Goal: Task Accomplishment & Management: Manage account settings

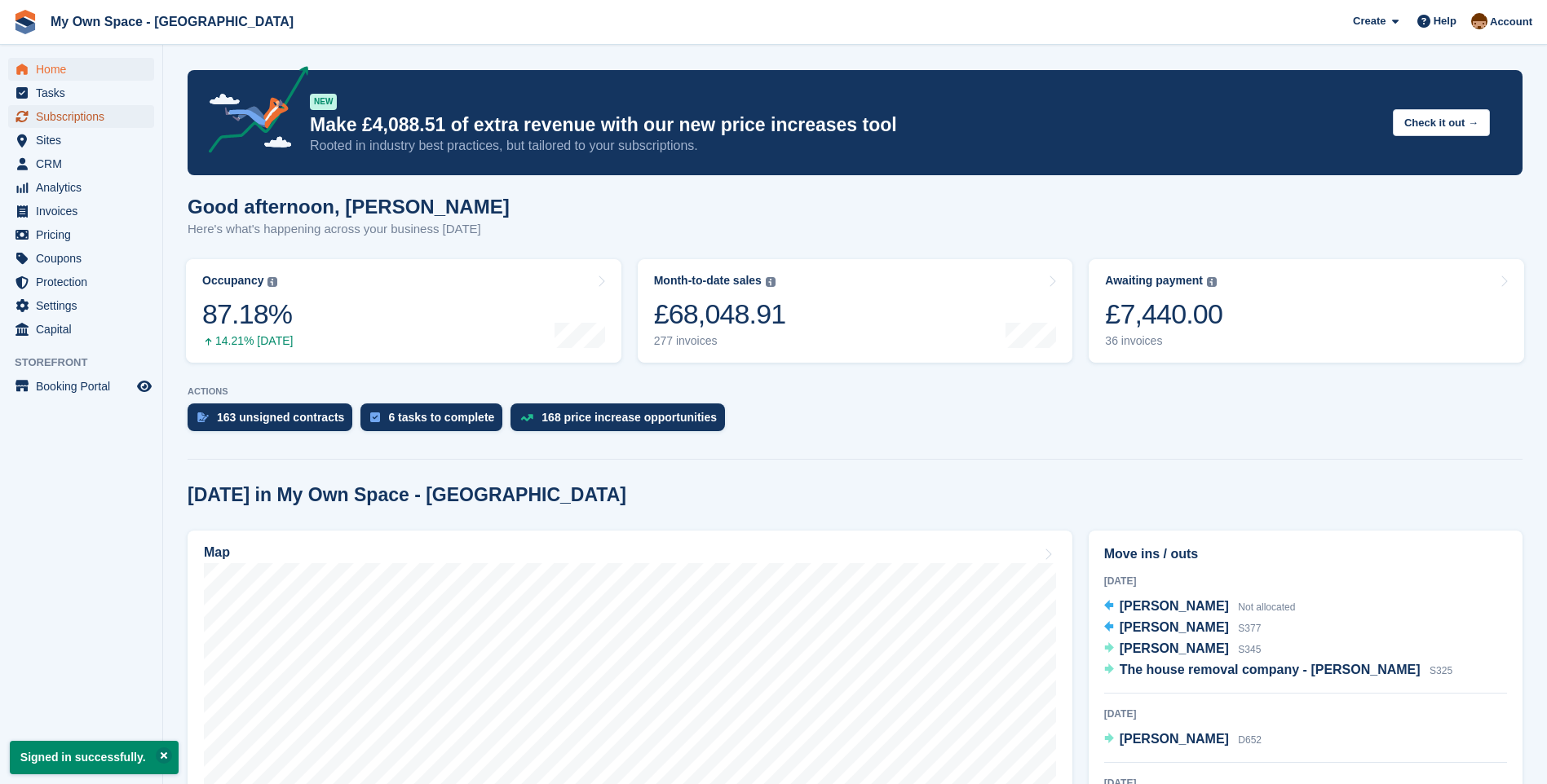
click at [54, 117] on span "Subscriptions" at bounding box center [85, 117] width 98 height 23
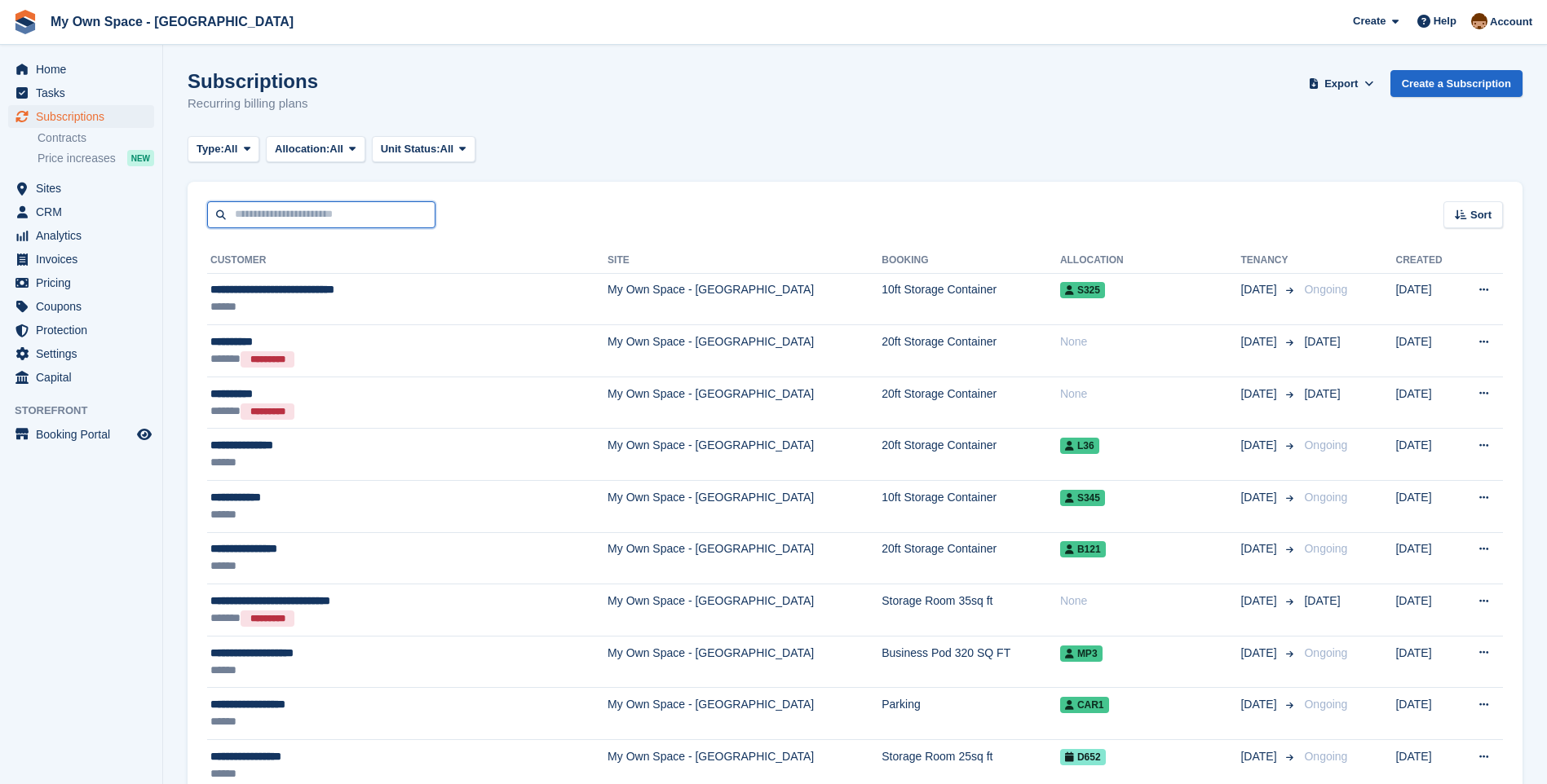
click at [295, 214] on input "text" at bounding box center [321, 215] width 228 height 27
type input "******"
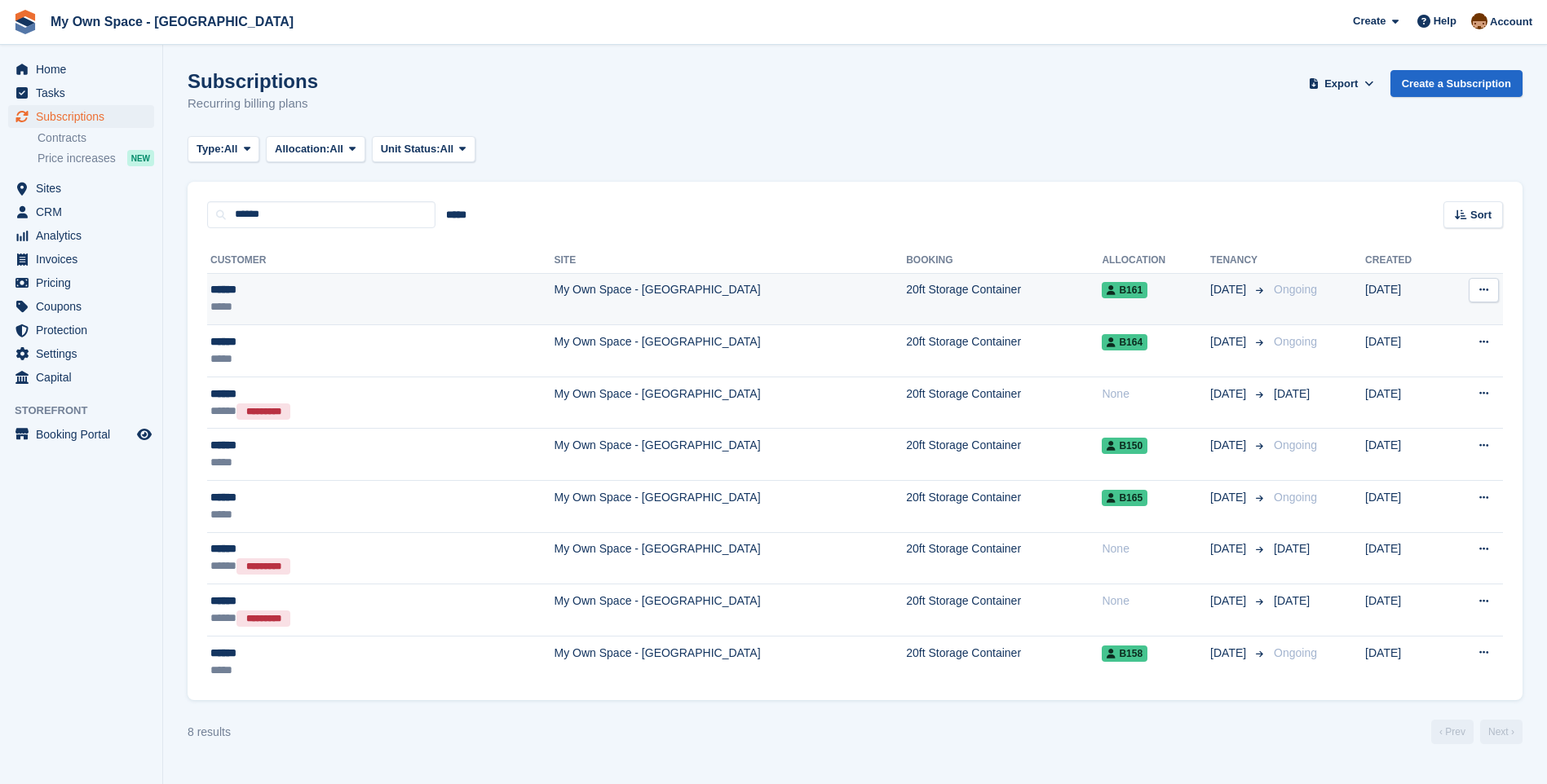
click at [555, 304] on td "My Own Space - [GEOGRAPHIC_DATA]" at bounding box center [731, 298] width 353 height 52
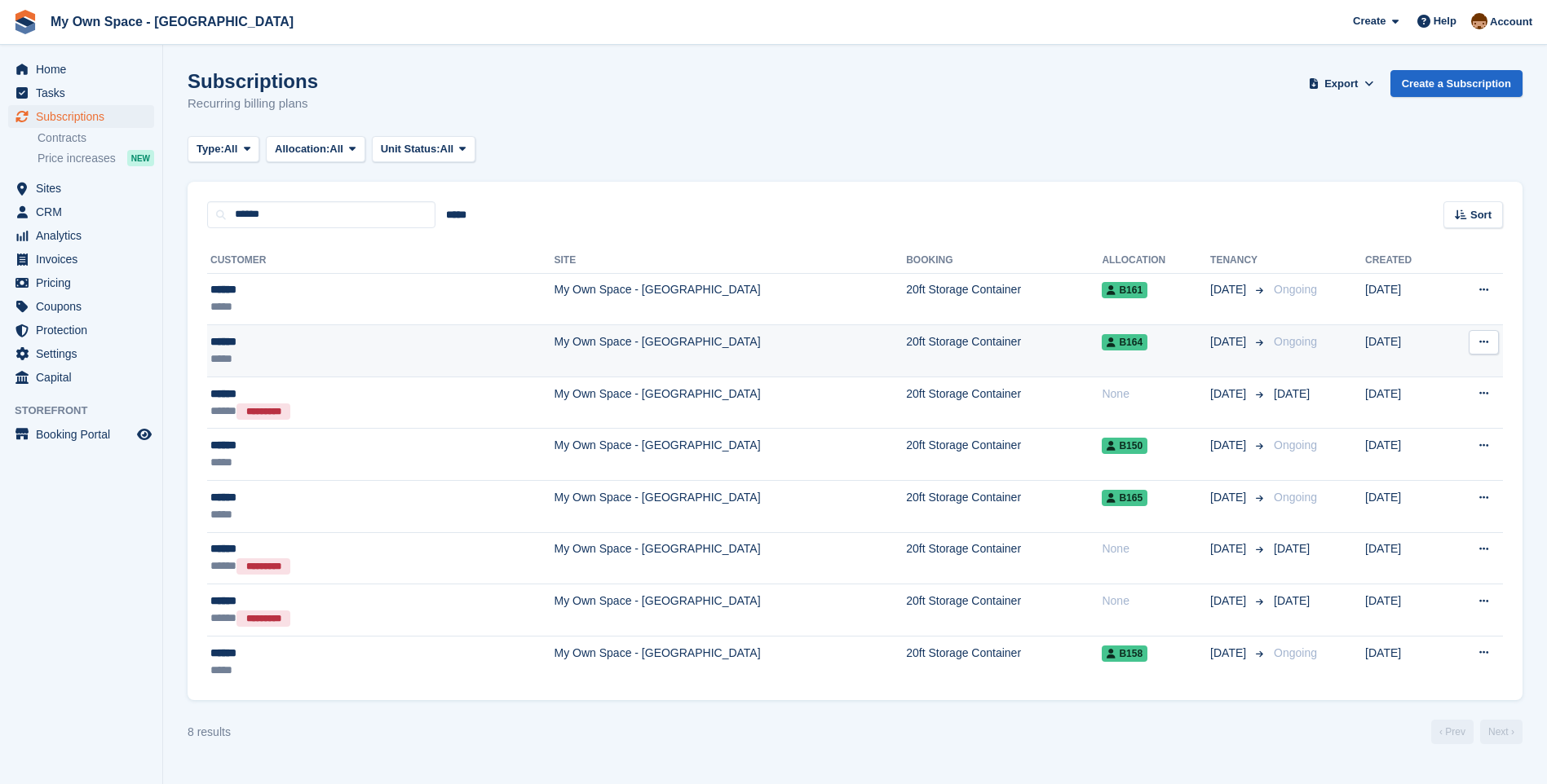
click at [555, 353] on td "My Own Space - [GEOGRAPHIC_DATA]" at bounding box center [731, 351] width 353 height 52
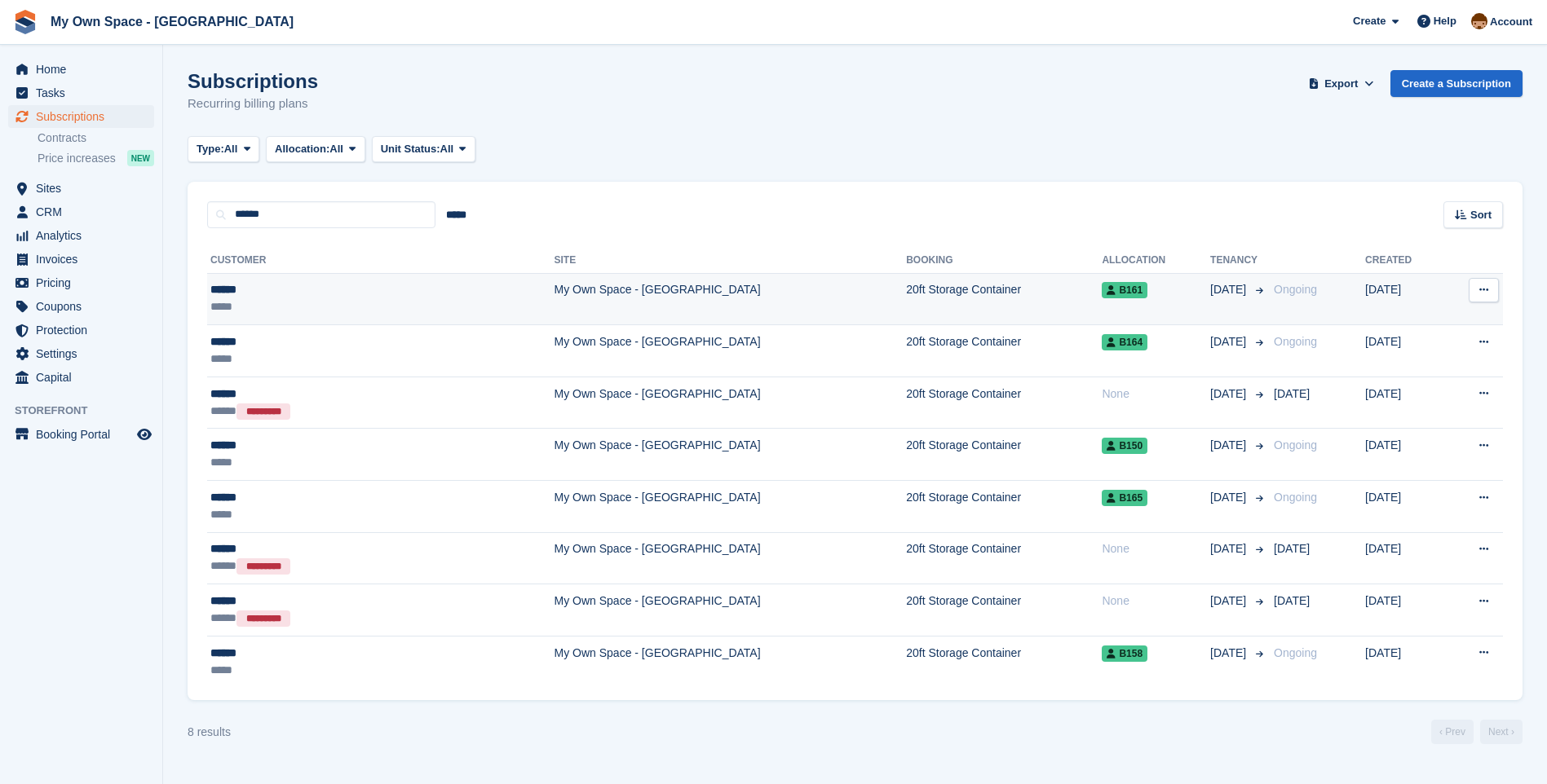
click at [555, 293] on td "My Own Space - [GEOGRAPHIC_DATA]" at bounding box center [731, 298] width 353 height 52
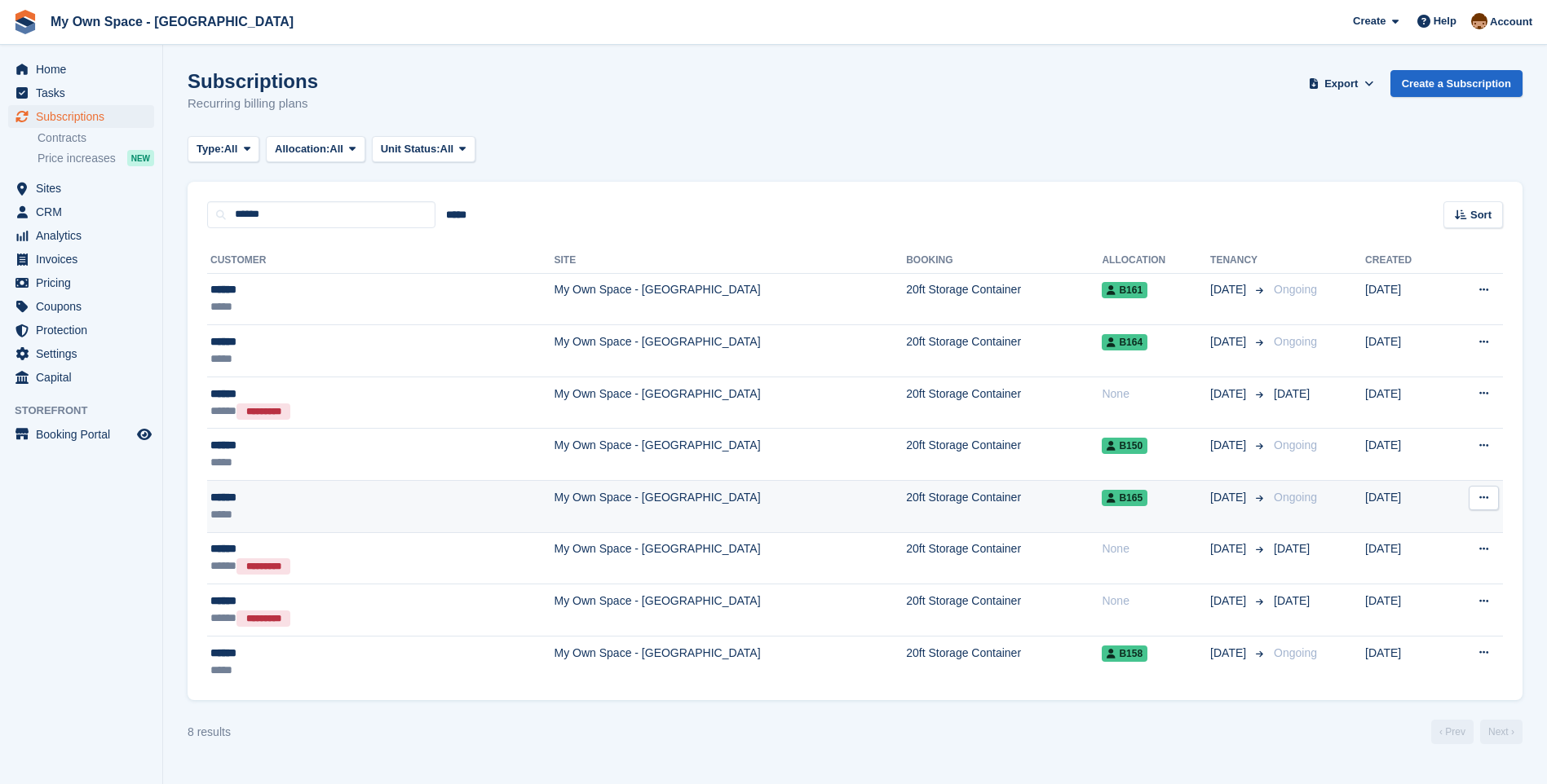
click at [555, 511] on td "My Own Space - [GEOGRAPHIC_DATA]" at bounding box center [731, 506] width 353 height 52
